Goal: Information Seeking & Learning: Find specific fact

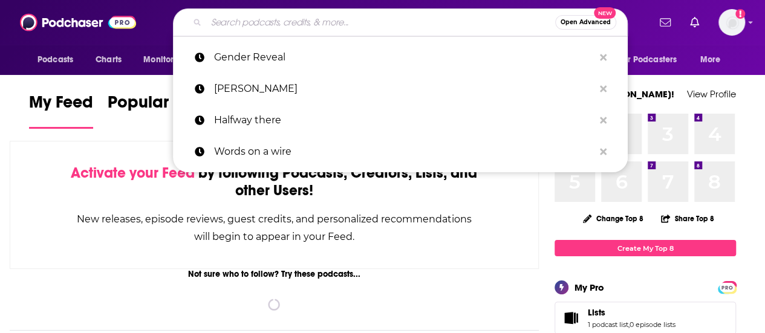
click at [332, 21] on input "Search podcasts, credits, & more..." at bounding box center [380, 22] width 349 height 19
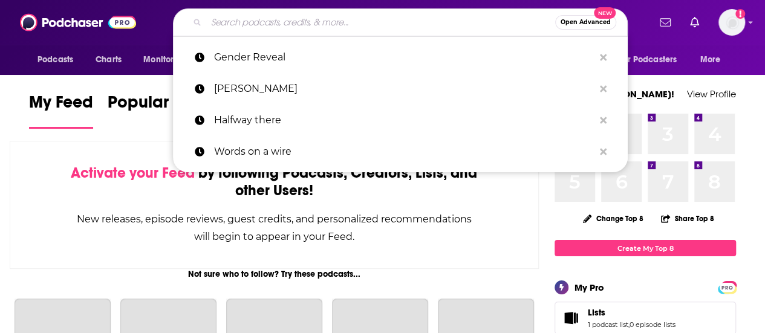
paste input "Talking Back 2 Suicide"
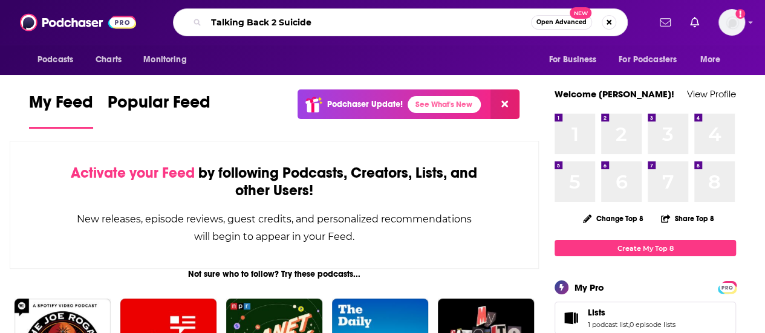
type input "Talking Back 2 Suicide"
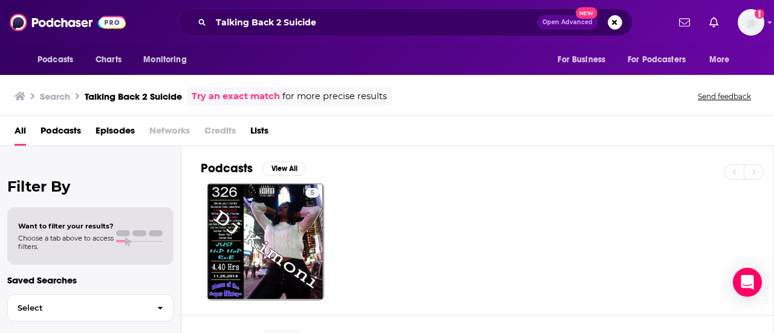
click at [566, 22] on span "Open Advanced" at bounding box center [567, 22] width 50 height 6
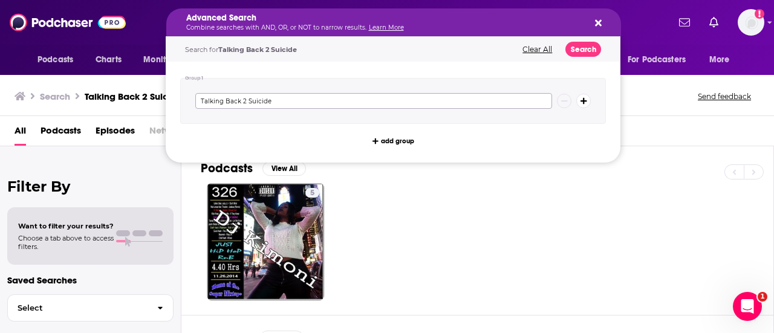
click at [306, 99] on input "Talking Back 2 Suicide" at bounding box center [373, 101] width 357 height 16
click at [22, 164] on div "Filter By Want to filter your results? Choose a tab above to access filters. Sa…" at bounding box center [90, 312] width 181 height 333
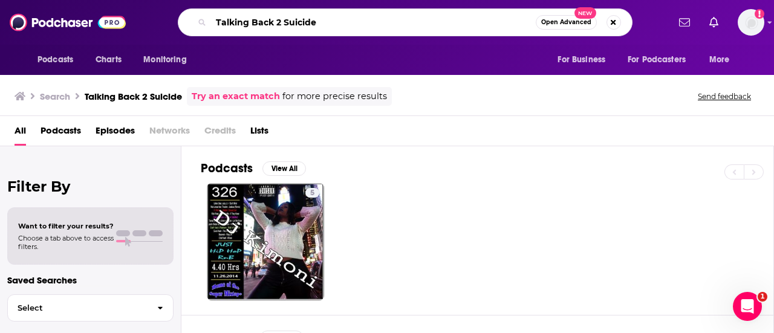
click at [358, 24] on input "Talking Back 2 Suicide" at bounding box center [373, 22] width 325 height 19
type input "T"
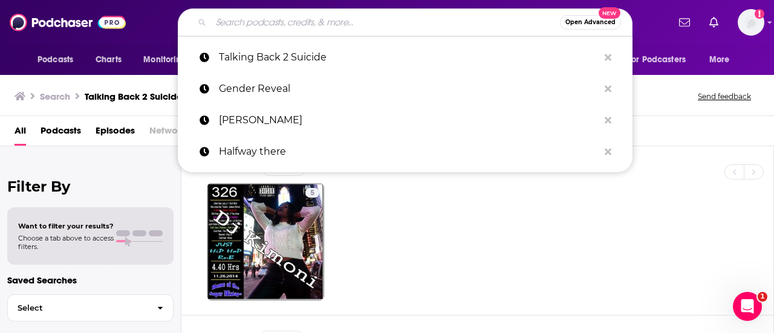
paste input "The Talking Back 2 Suicide podcast"
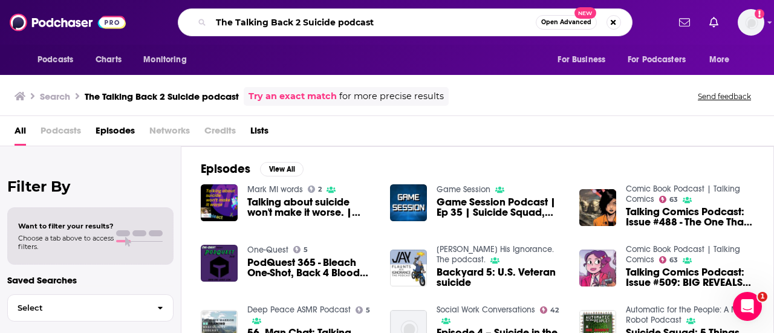
drag, startPoint x: 375, startPoint y: 18, endPoint x: 189, endPoint y: 14, distance: 186.8
click at [189, 14] on div "The Talking Back 2 Suicide podcast Open Advanced New" at bounding box center [405, 22] width 455 height 28
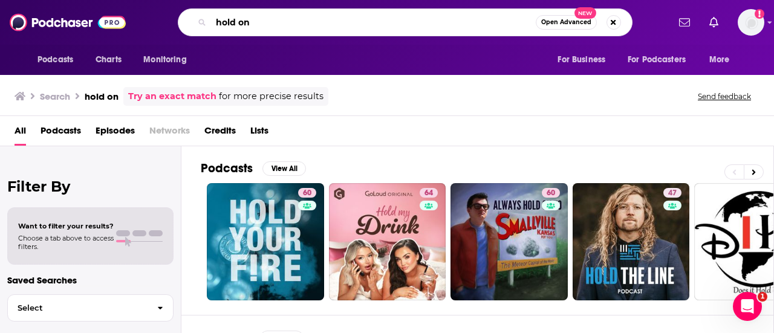
click at [259, 25] on input "hold on" at bounding box center [373, 22] width 325 height 19
click at [256, 24] on input "hold on" at bounding box center [373, 22] width 325 height 19
paste input "The Talking Back 2 Suicide podcast"
type input "hold on The Talking Back 2 Suicide podcast"
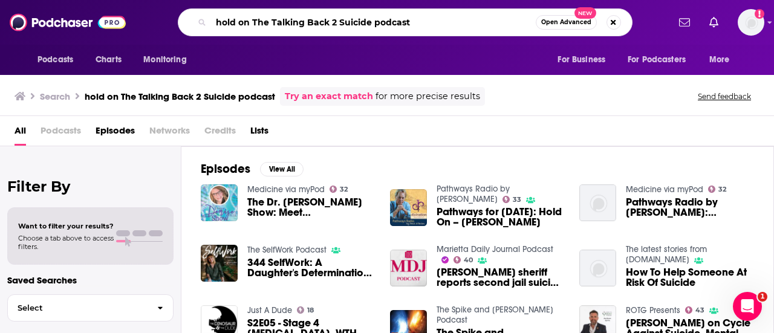
drag, startPoint x: 435, startPoint y: 19, endPoint x: 187, endPoint y: 19, distance: 247.8
click at [187, 19] on div "hold on The Talking Back 2 Suicide podcast Open Advanced New" at bounding box center [405, 22] width 455 height 28
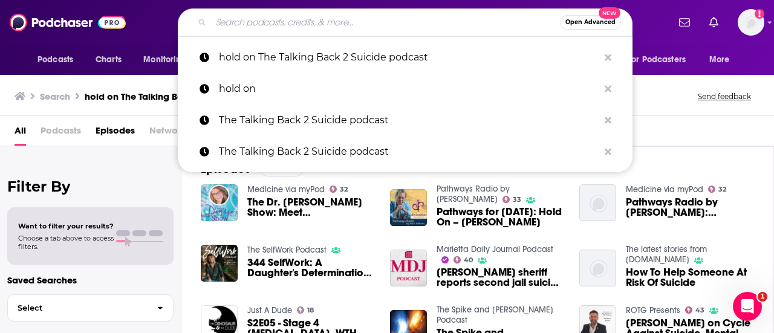
paste input "The Talking Back 2 Suicide podcast"
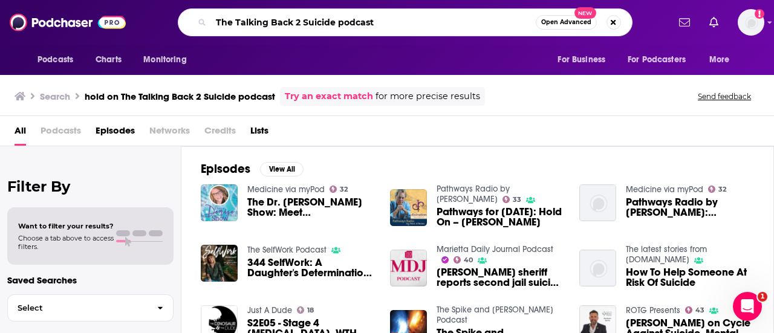
type input "The Talking Back 2 Suicide podcast"
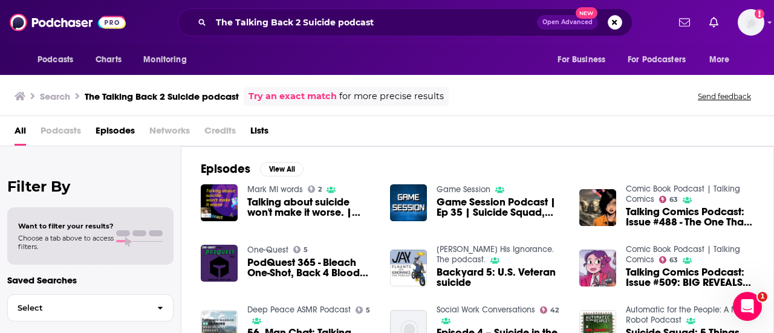
click at [756, 175] on div "Episodes View All Mark MI words 2 Talking about suicide won't make it worse. | …" at bounding box center [477, 256] width 592 height 221
click at [570, 21] on span "Open Advanced" at bounding box center [567, 22] width 50 height 6
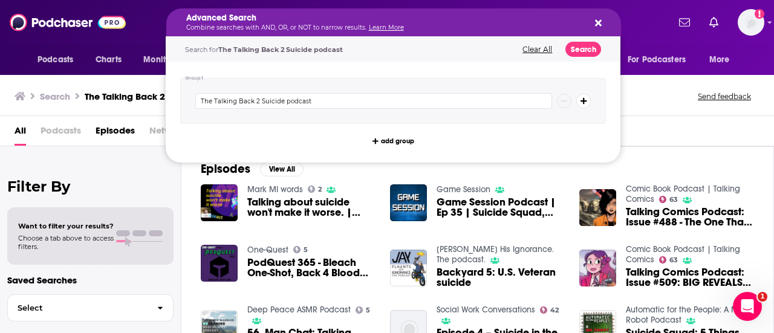
click at [534, 47] on button "Clear All" at bounding box center [537, 49] width 37 height 8
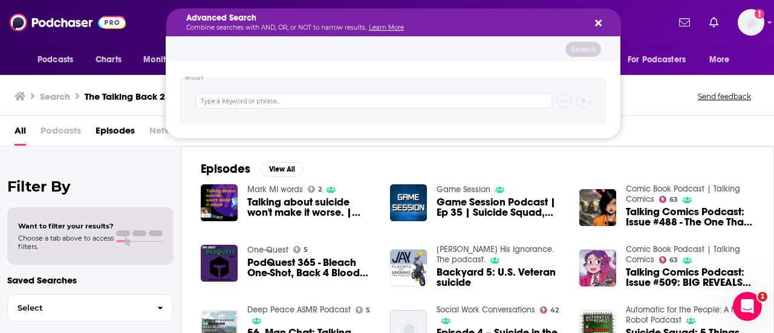
click at [598, 19] on icon "Search podcasts, credits, & more..." at bounding box center [598, 23] width 7 height 10
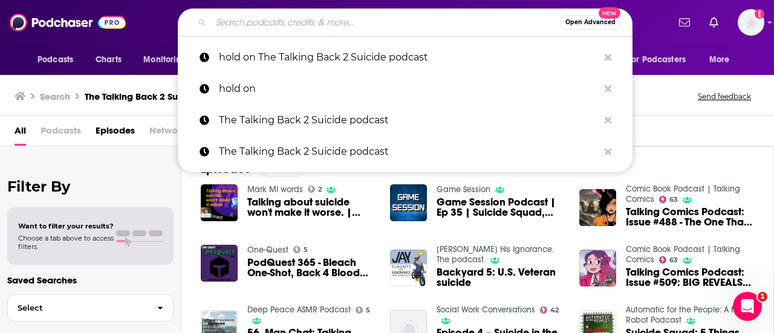
click at [486, 19] on input "Search podcasts, credits, & more..." at bounding box center [385, 22] width 349 height 19
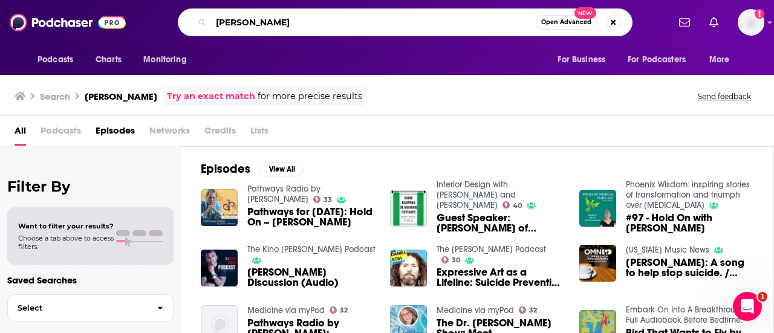
click at [215, 22] on input "[PERSON_NAME]" at bounding box center [373, 22] width 325 height 19
type input "[PERSON_NAME]"
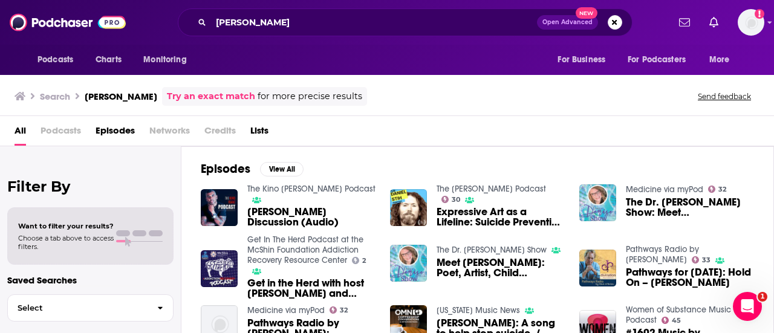
click at [462, 320] on span "[PERSON_NAME]: A song to help stop suicide. / CC#297" at bounding box center [500, 328] width 128 height 21
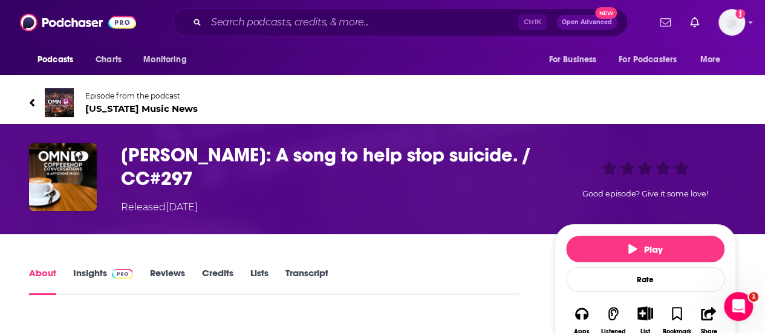
click at [167, 154] on h1 "[PERSON_NAME]: A song to help stop suicide. / CC#297" at bounding box center [328, 166] width 414 height 47
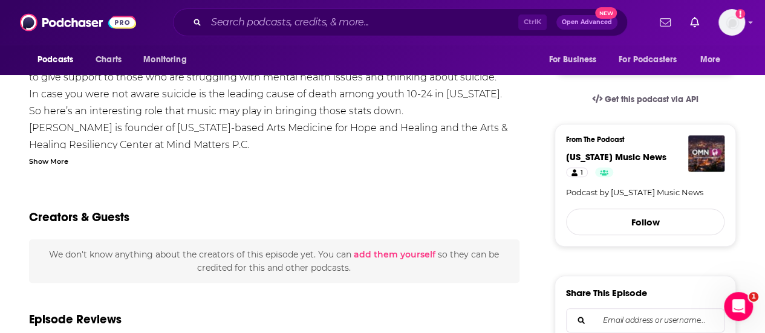
scroll to position [143, 0]
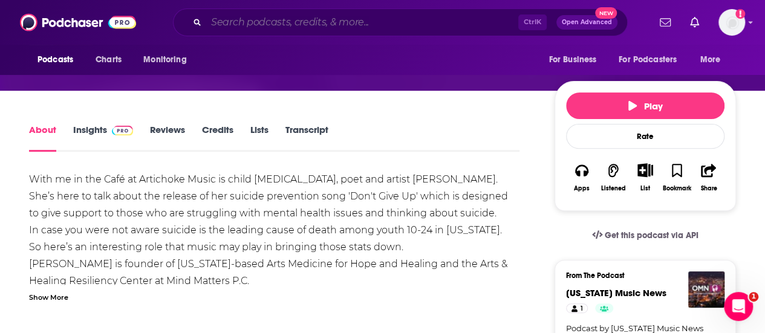
click at [270, 18] on input "Search podcasts, credits, & more..." at bounding box center [362, 22] width 312 height 19
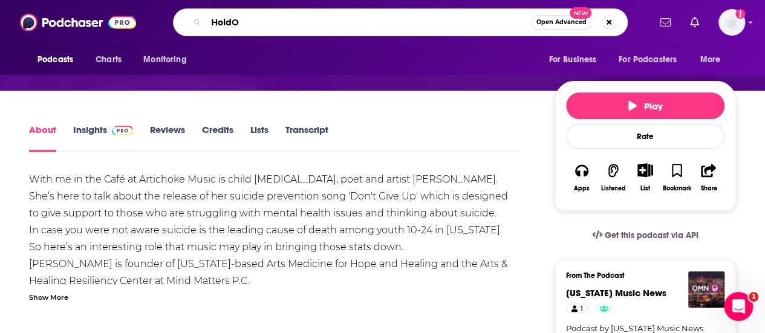
type input "HoldOn"
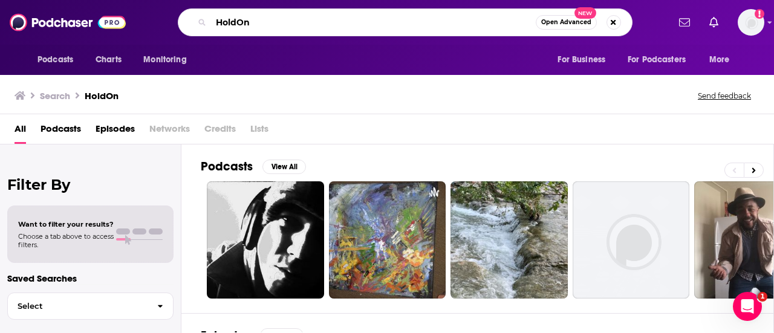
click at [270, 18] on input "HoldOn" at bounding box center [373, 22] width 325 height 19
type input "Hold on"
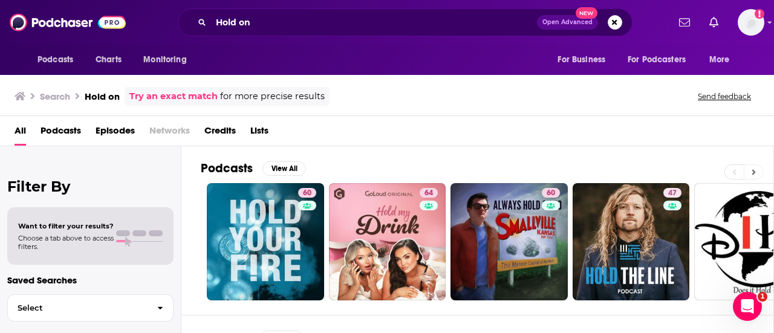
click at [753, 172] on icon at bounding box center [753, 172] width 4 height 8
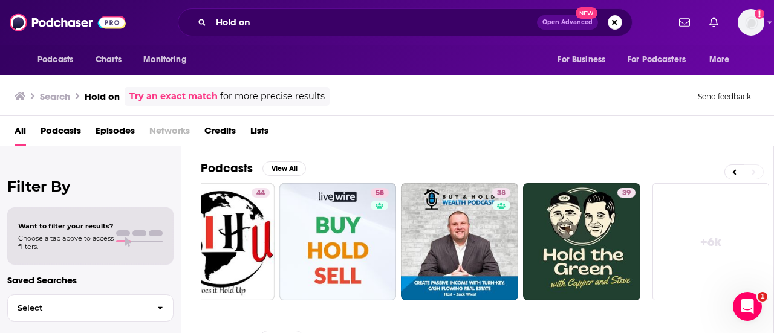
scroll to position [0, 537]
click at [615, 25] on button "Search podcasts, credits, & more..." at bounding box center [614, 22] width 15 height 15
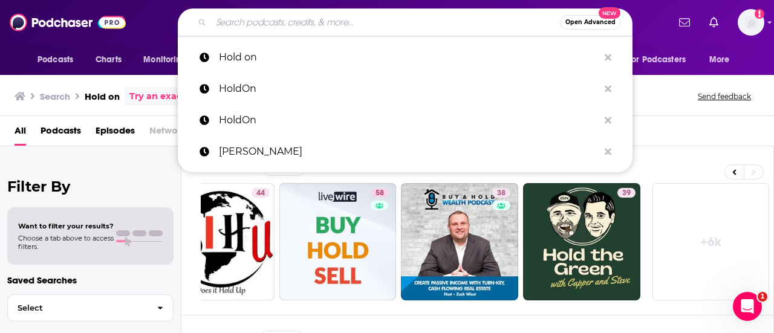
click at [253, 25] on input "Search podcasts, credits, & more..." at bounding box center [385, 22] width 349 height 19
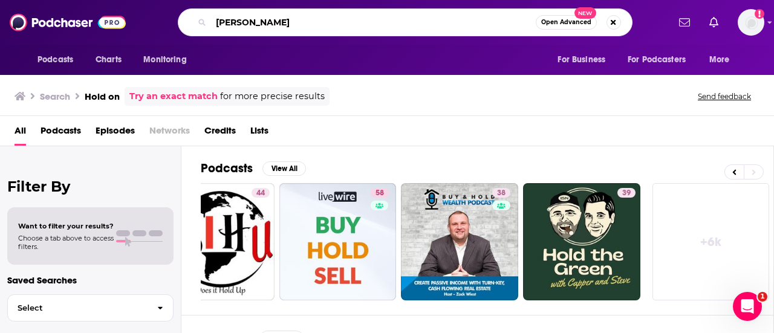
type input "[PERSON_NAME]"
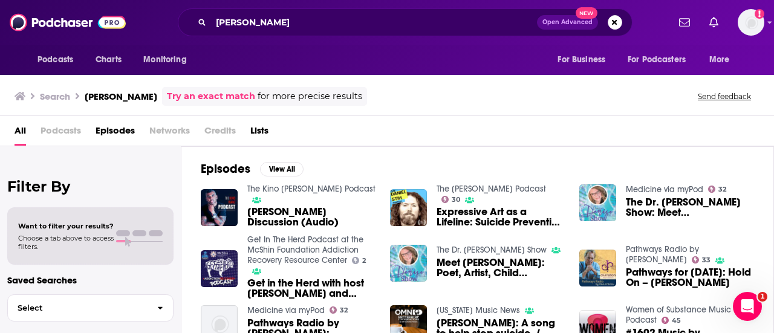
click at [714, 137] on div "All Podcasts Episodes Networks Credits Lists" at bounding box center [389, 133] width 749 height 25
click at [764, 323] on div "Episodes View All The Kino [PERSON_NAME] Podcast [PERSON_NAME] Discussion (Audi…" at bounding box center [477, 256] width 592 height 221
click at [429, 61] on div "Podcasts Charts Monitoring For Business For Podcasters More" at bounding box center [387, 60] width 774 height 30
